Goal: Information Seeking & Learning: Find specific fact

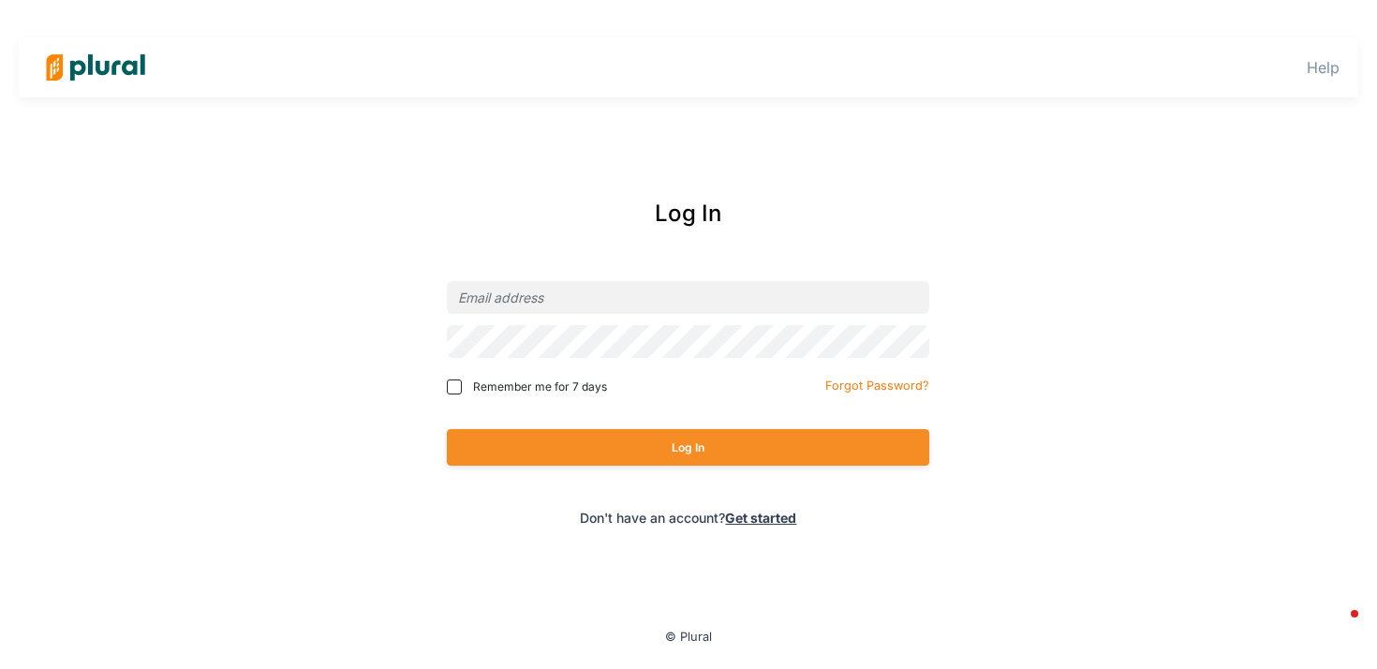
click at [507, 379] on span "Remember me for 7 days" at bounding box center [540, 386] width 134 height 17
click at [462, 379] on input "Remember me for 7 days" at bounding box center [454, 386] width 15 height 15
checkbox input "true"
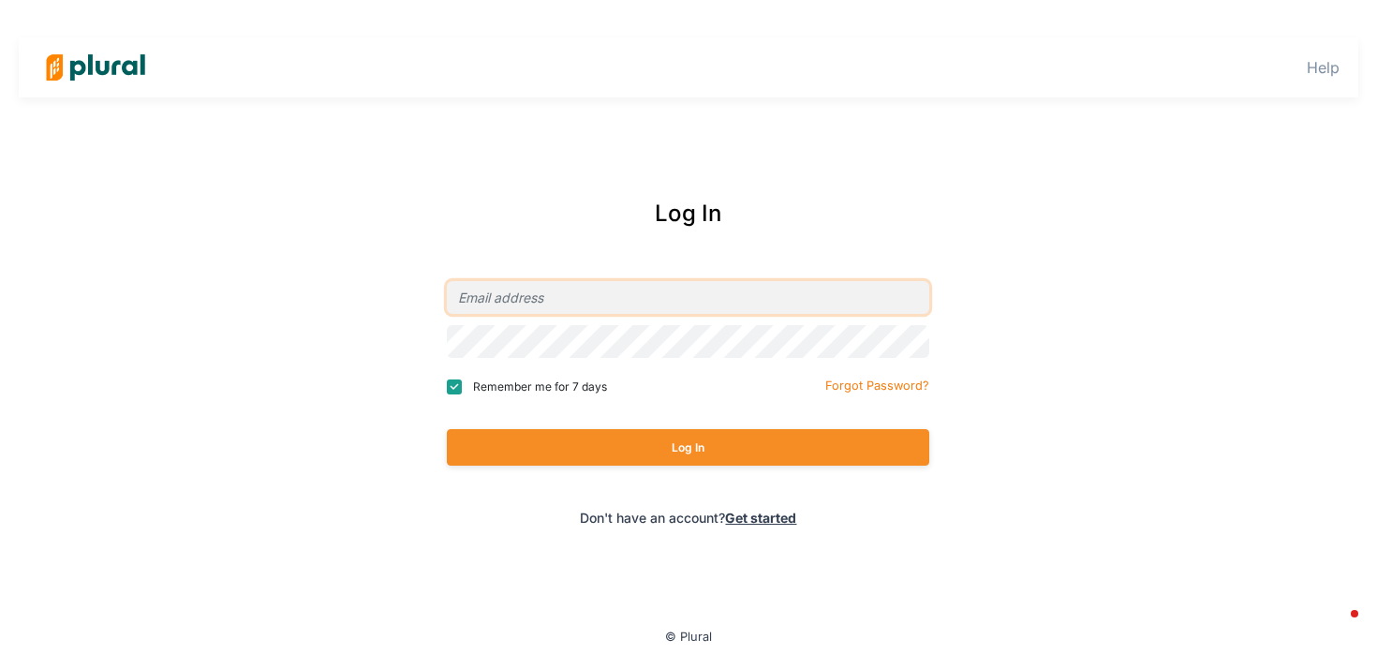
click at [501, 303] on input "email" at bounding box center [688, 297] width 482 height 33
click at [0, 0] on com-1password-button at bounding box center [0, 0] width 0 height 0
type input "holly@responsivegov.org"
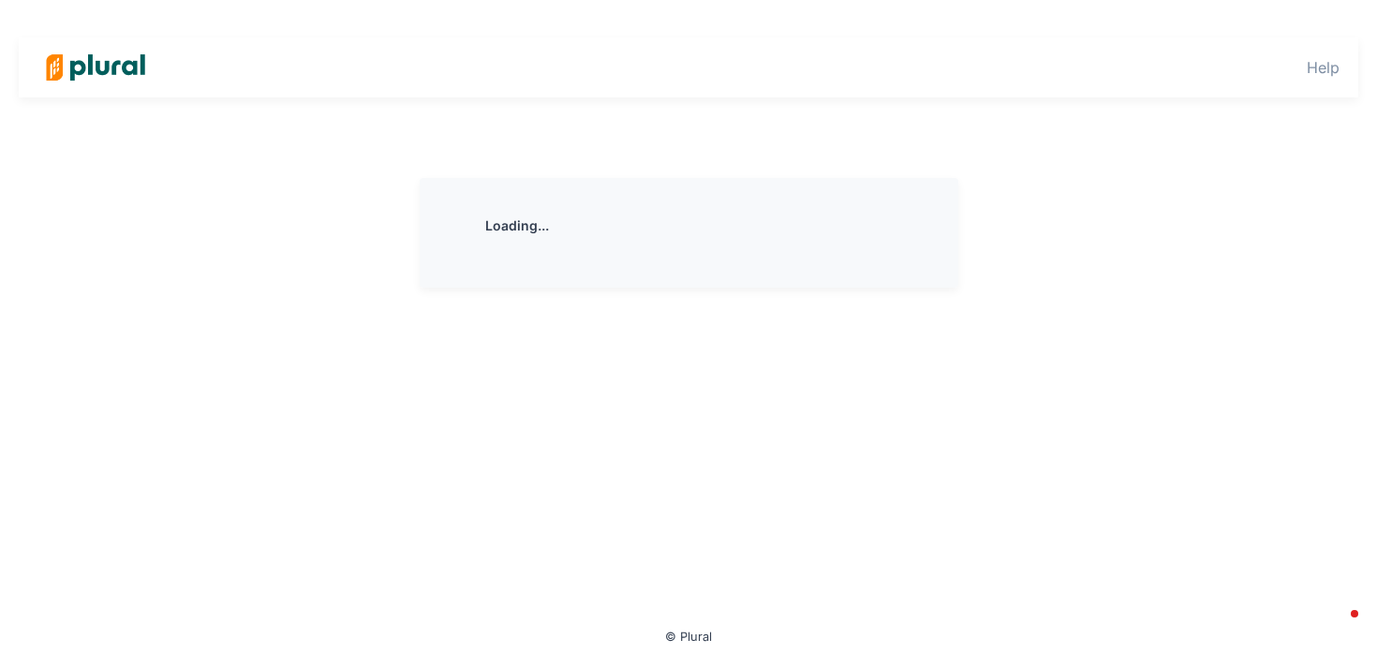
click at [552, 430] on div "Loading..." at bounding box center [689, 401] width 1068 height 446
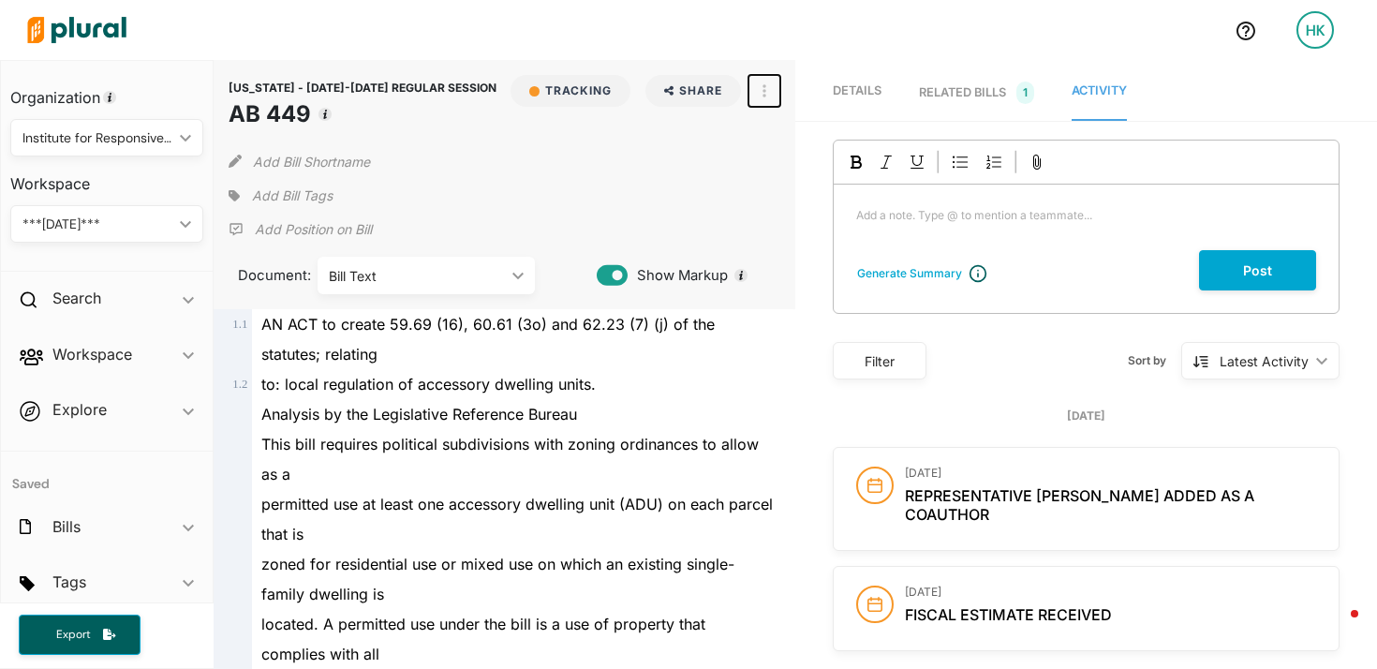
click at [769, 96] on button "button" at bounding box center [765, 91] width 32 height 32
click at [794, 165] on link "View Source" at bounding box center [832, 175] width 164 height 43
